Goal: Navigation & Orientation: Find specific page/section

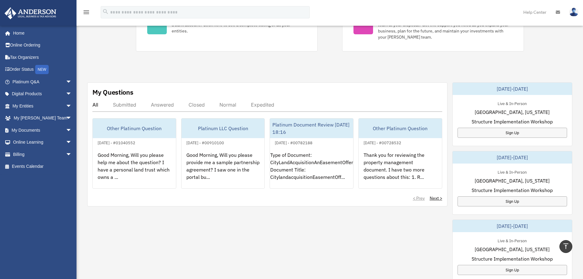
scroll to position [142, 0]
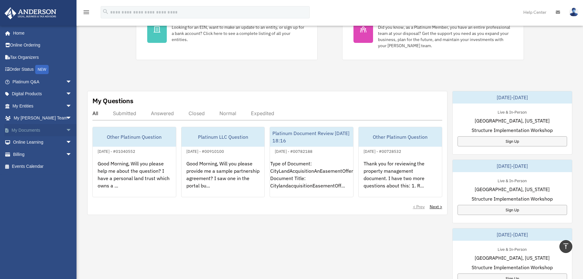
click at [37, 129] on link "My Documents arrow_drop_down" at bounding box center [42, 130] width 77 height 12
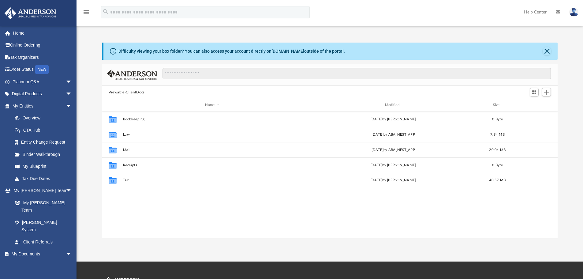
scroll to position [135, 451]
click at [55, 166] on link "My Blueprint" at bounding box center [45, 166] width 73 height 12
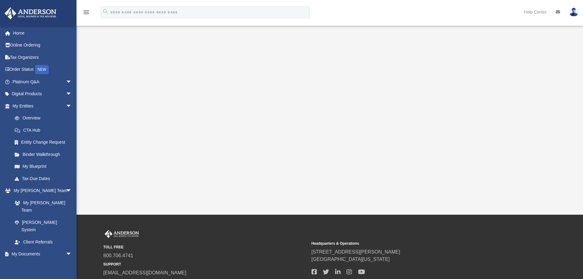
scroll to position [97, 0]
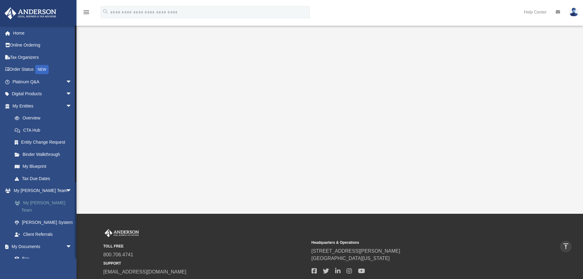
click at [56, 200] on link "My [PERSON_NAME] Team" at bounding box center [45, 206] width 73 height 20
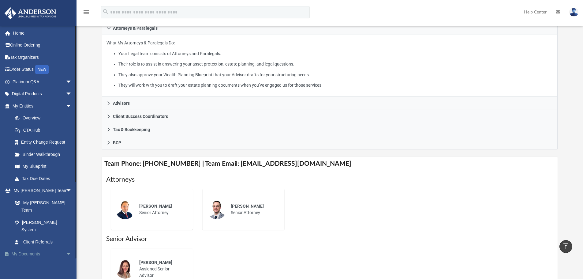
click at [34, 248] on link "My Documents arrow_drop_down" at bounding box center [42, 254] width 77 height 12
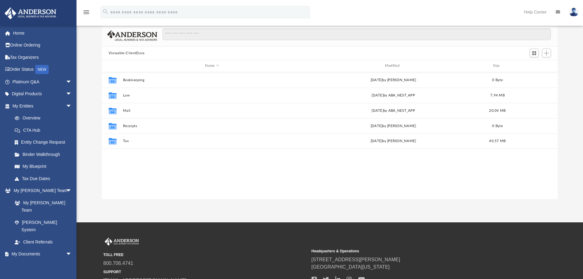
scroll to position [37, 0]
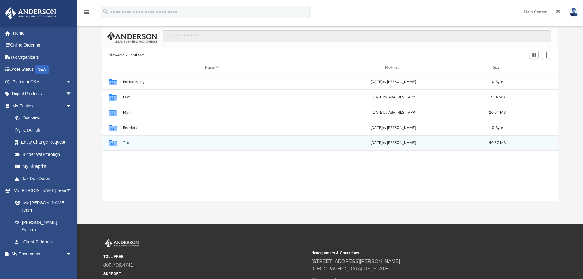
click at [114, 144] on icon "grid" at bounding box center [113, 143] width 8 height 6
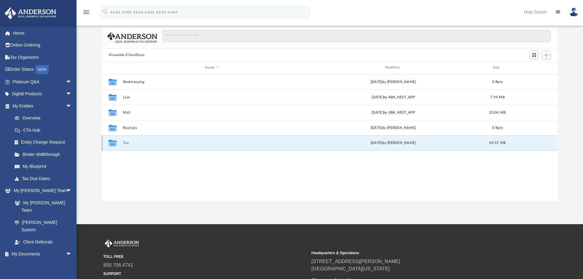
click at [127, 142] on button "Tax" at bounding box center [212, 143] width 178 height 4
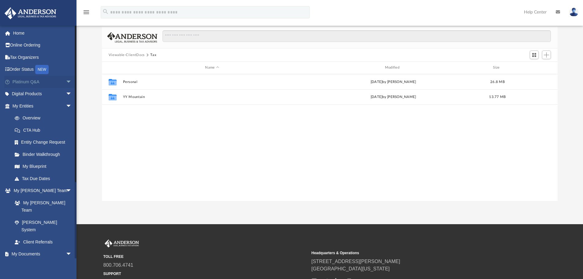
click at [48, 81] on link "Platinum Q&A arrow_drop_down" at bounding box center [42, 82] width 77 height 12
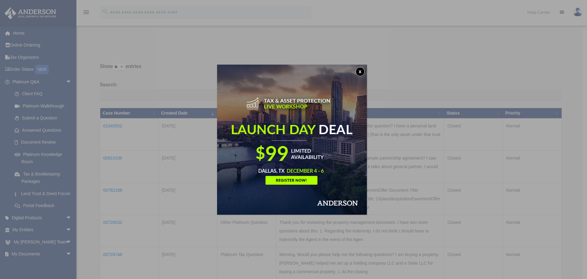
click at [362, 72] on button "x" at bounding box center [360, 71] width 9 height 9
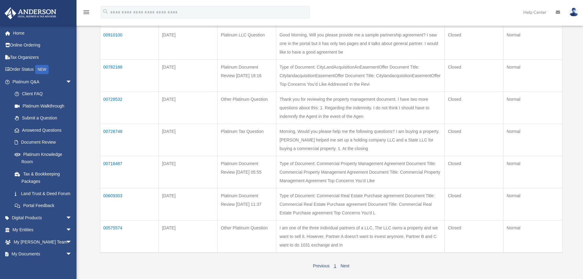
scroll to position [131, 0]
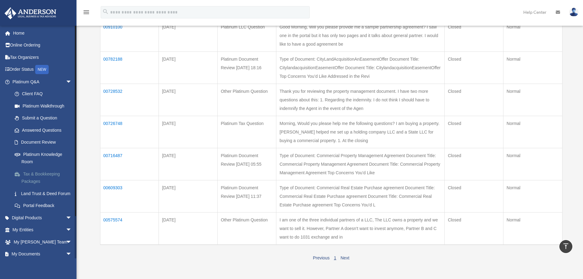
click at [52, 173] on link "Tax & Bookkeeping Packages" at bounding box center [45, 178] width 73 height 20
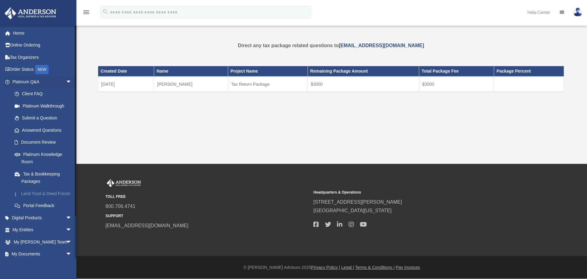
click at [51, 193] on link "Land Trust & Deed Forum" at bounding box center [45, 193] width 73 height 12
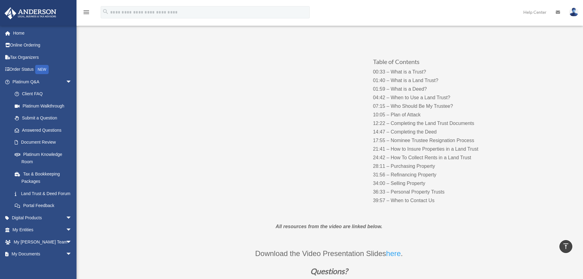
scroll to position [52, 0]
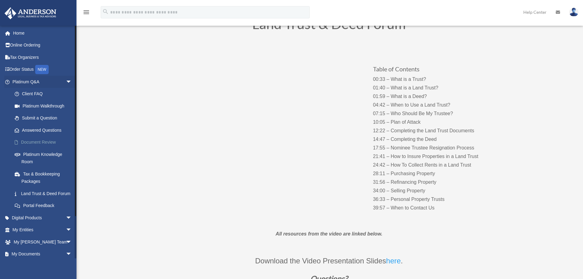
click at [51, 140] on link "Document Review" at bounding box center [45, 142] width 73 height 12
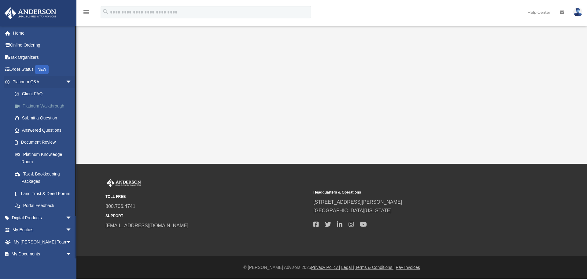
click at [56, 106] on link "Platinum Walkthrough" at bounding box center [45, 106] width 73 height 12
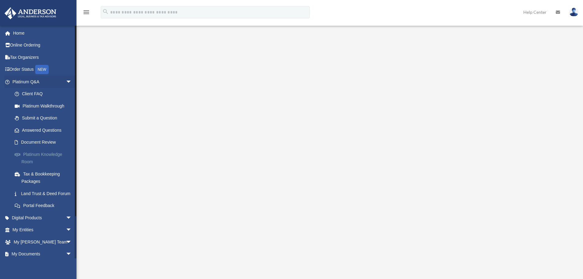
click at [50, 148] on link "Platinum Knowledge Room" at bounding box center [45, 158] width 73 height 20
click at [49, 156] on link "Platinum Knowledge Room" at bounding box center [45, 158] width 73 height 20
click at [50, 154] on link "Platinum Knowledge Room" at bounding box center [45, 158] width 73 height 20
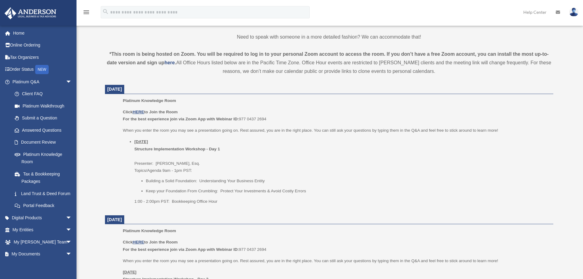
scroll to position [188, 0]
